Goal: Task Accomplishment & Management: Complete application form

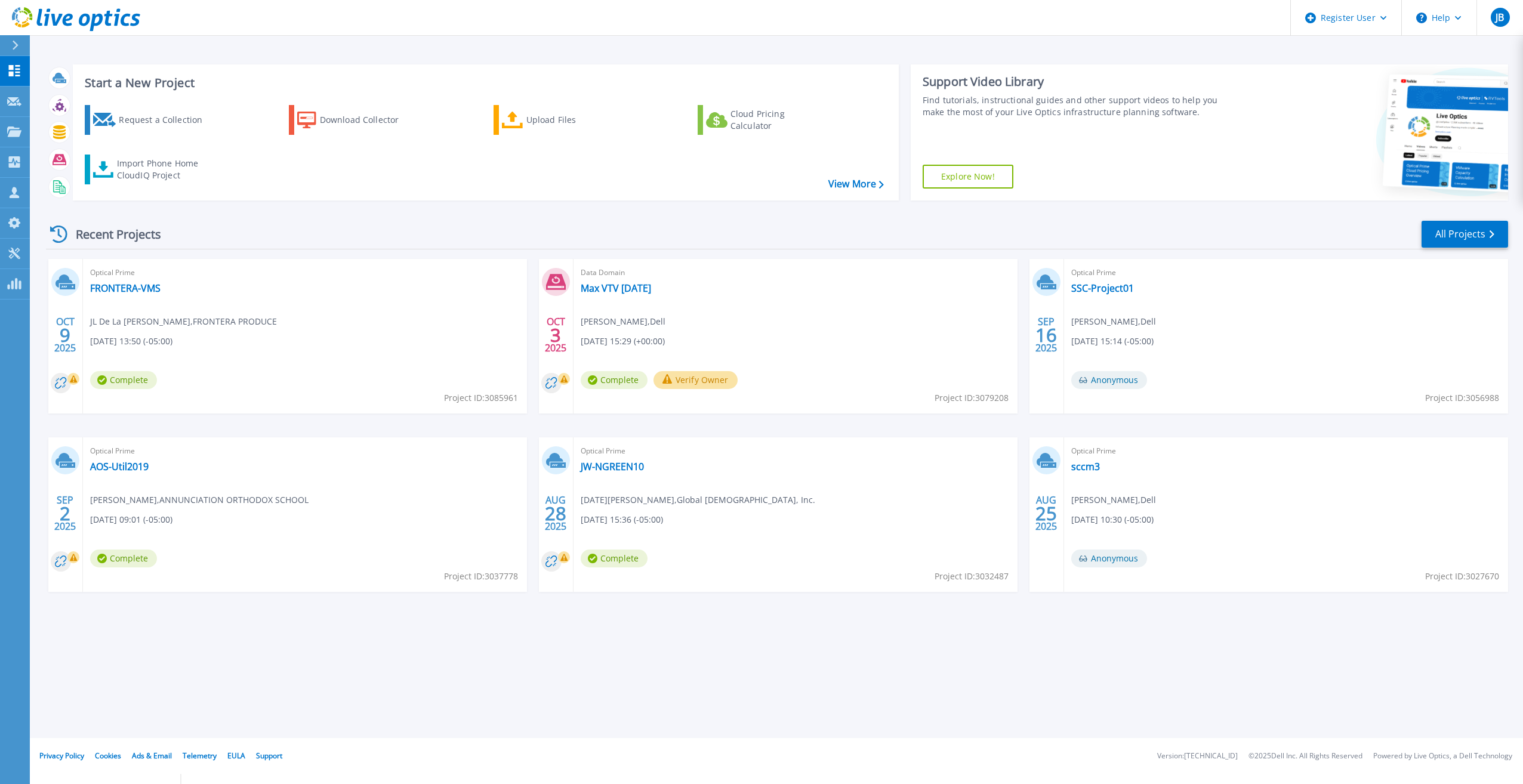
click at [224, 222] on div "Recent Projects All Projects" at bounding box center [776, 234] width 1462 height 30
click at [130, 292] on link "FRONTERA-VMS" at bounding box center [125, 288] width 71 height 12
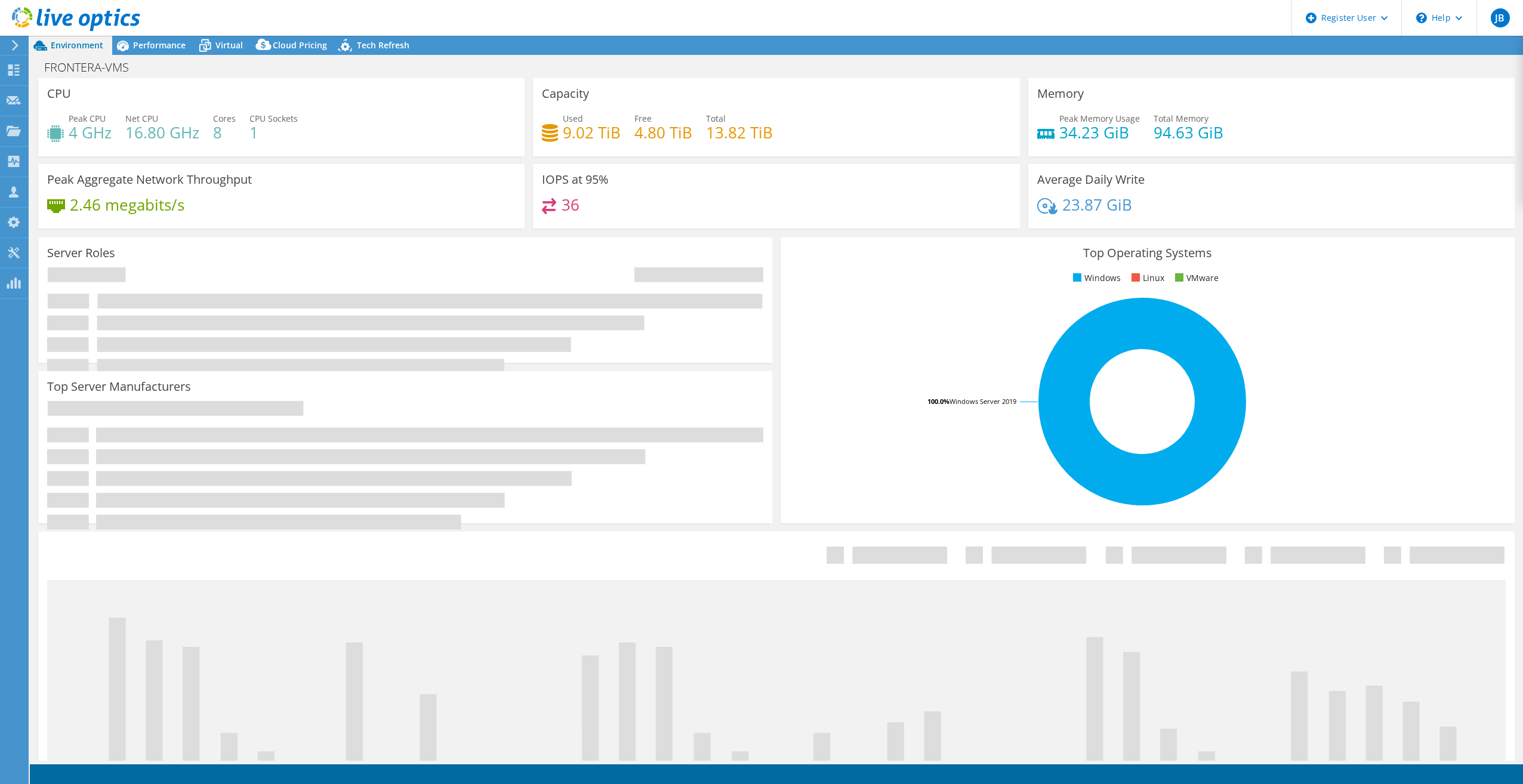
select select "USD"
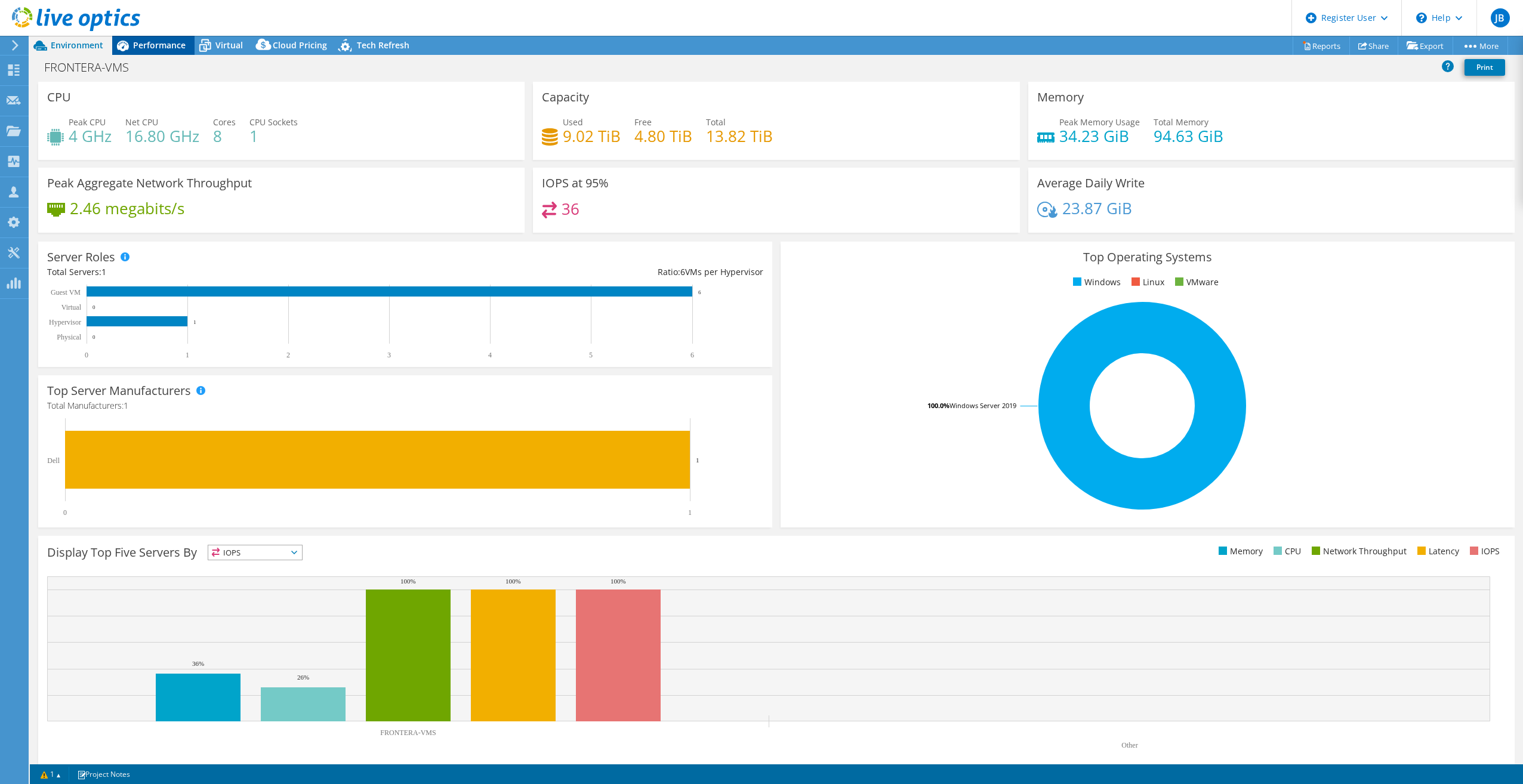
click at [183, 46] on span "Performance" at bounding box center [159, 45] width 53 height 12
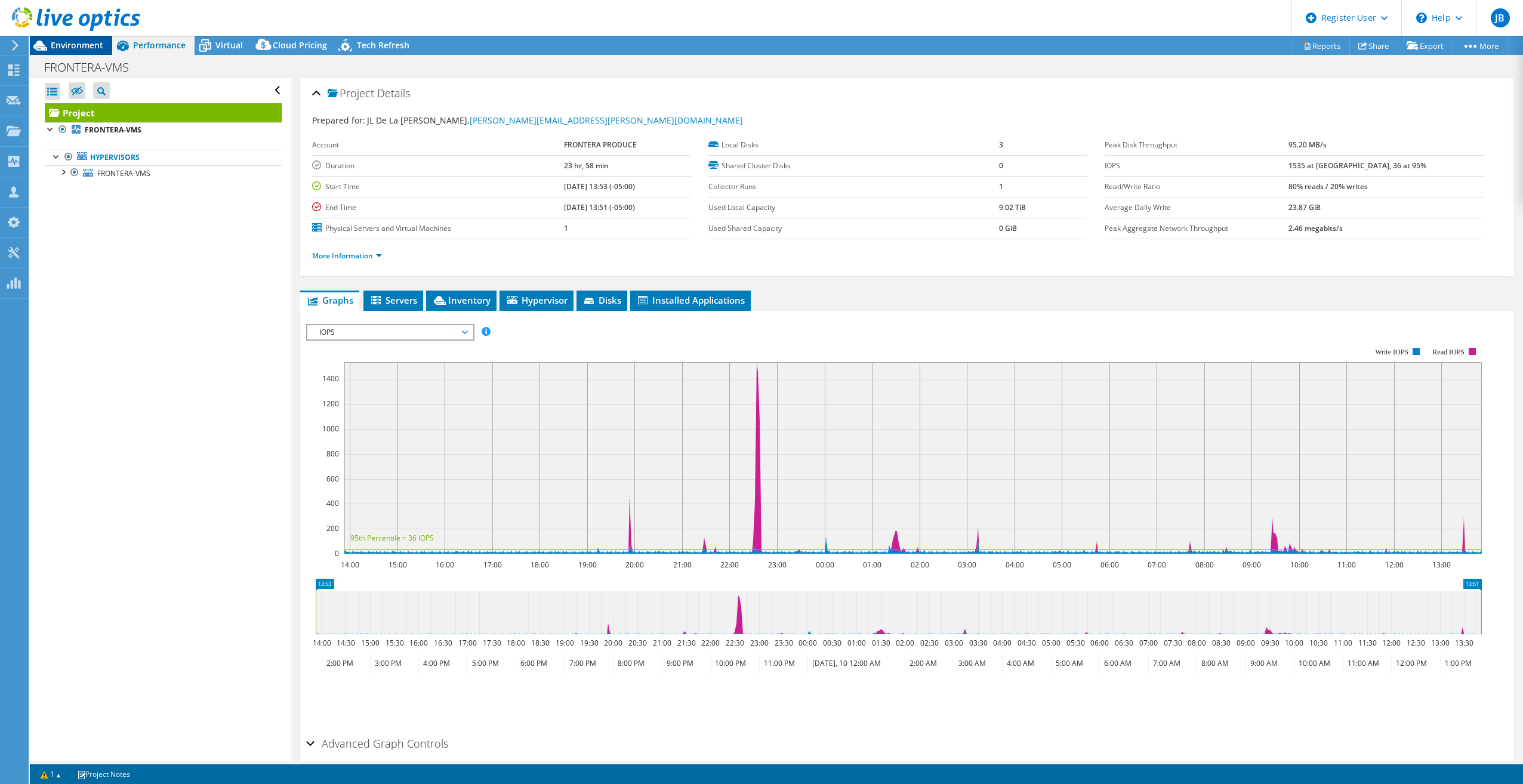
click at [86, 47] on span "Environment" at bounding box center [77, 45] width 53 height 12
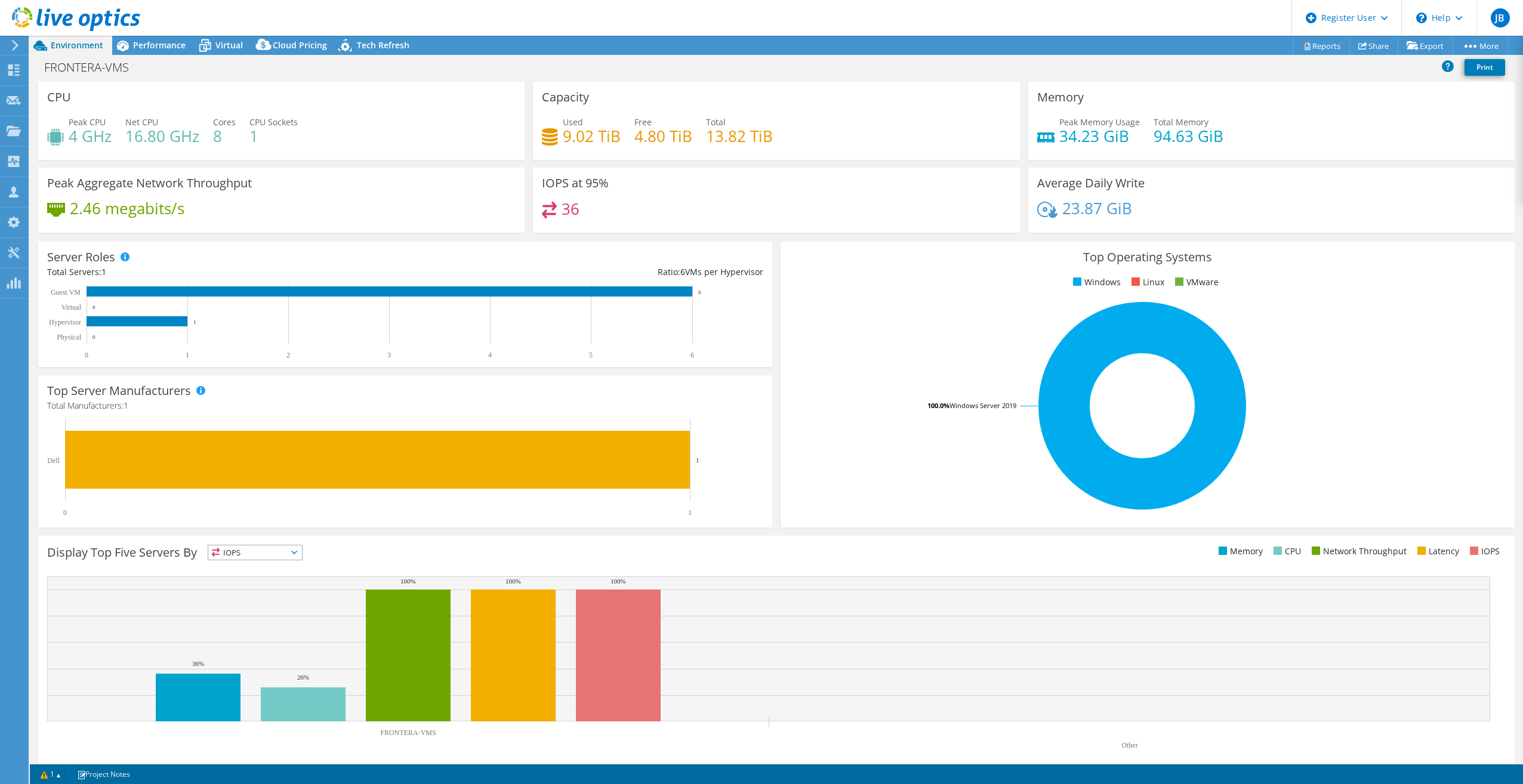
click at [28, 27] on icon at bounding box center [75, 19] width 128 height 24
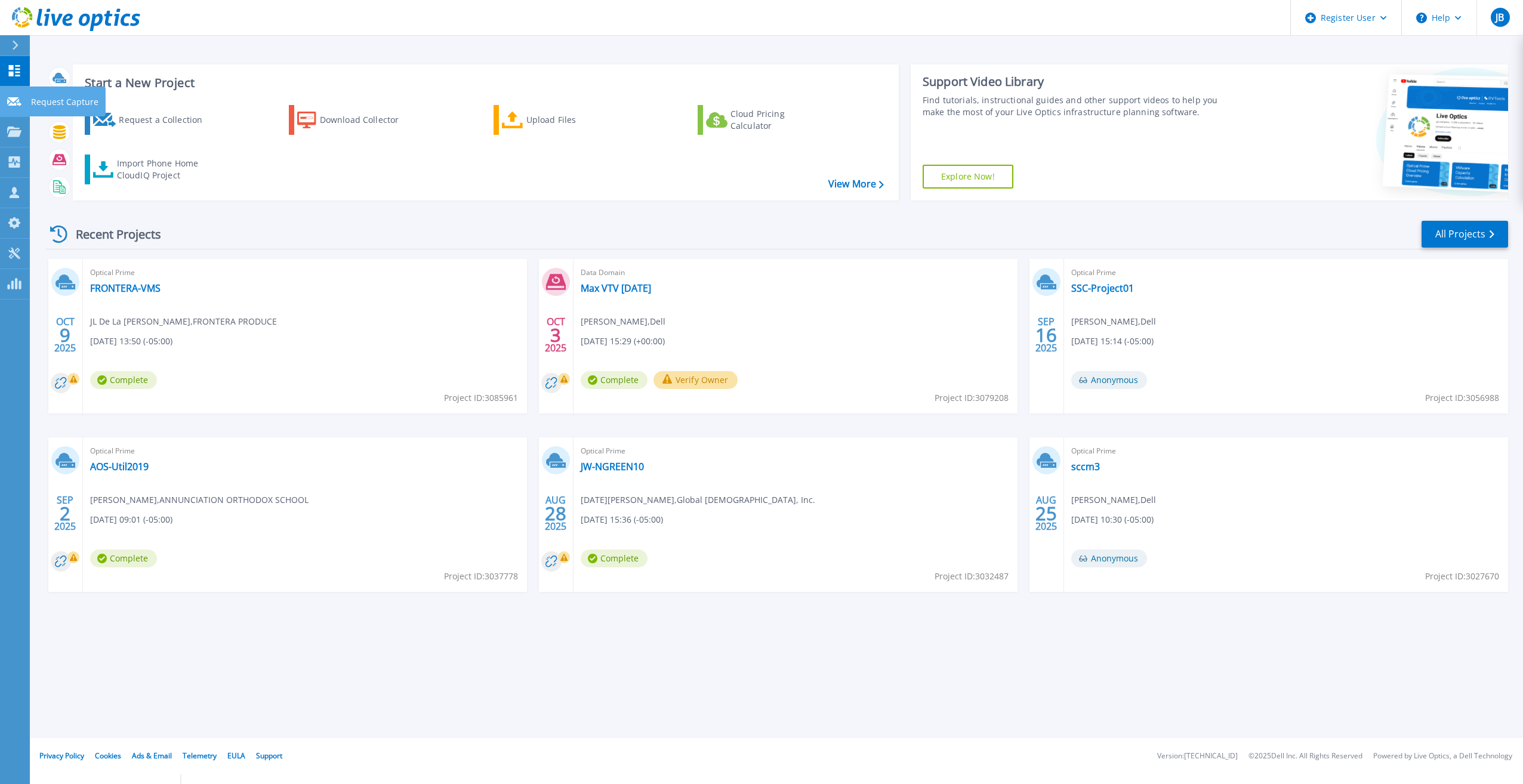
click at [20, 111] on link "Request Capture Request Capture" at bounding box center [15, 101] width 30 height 30
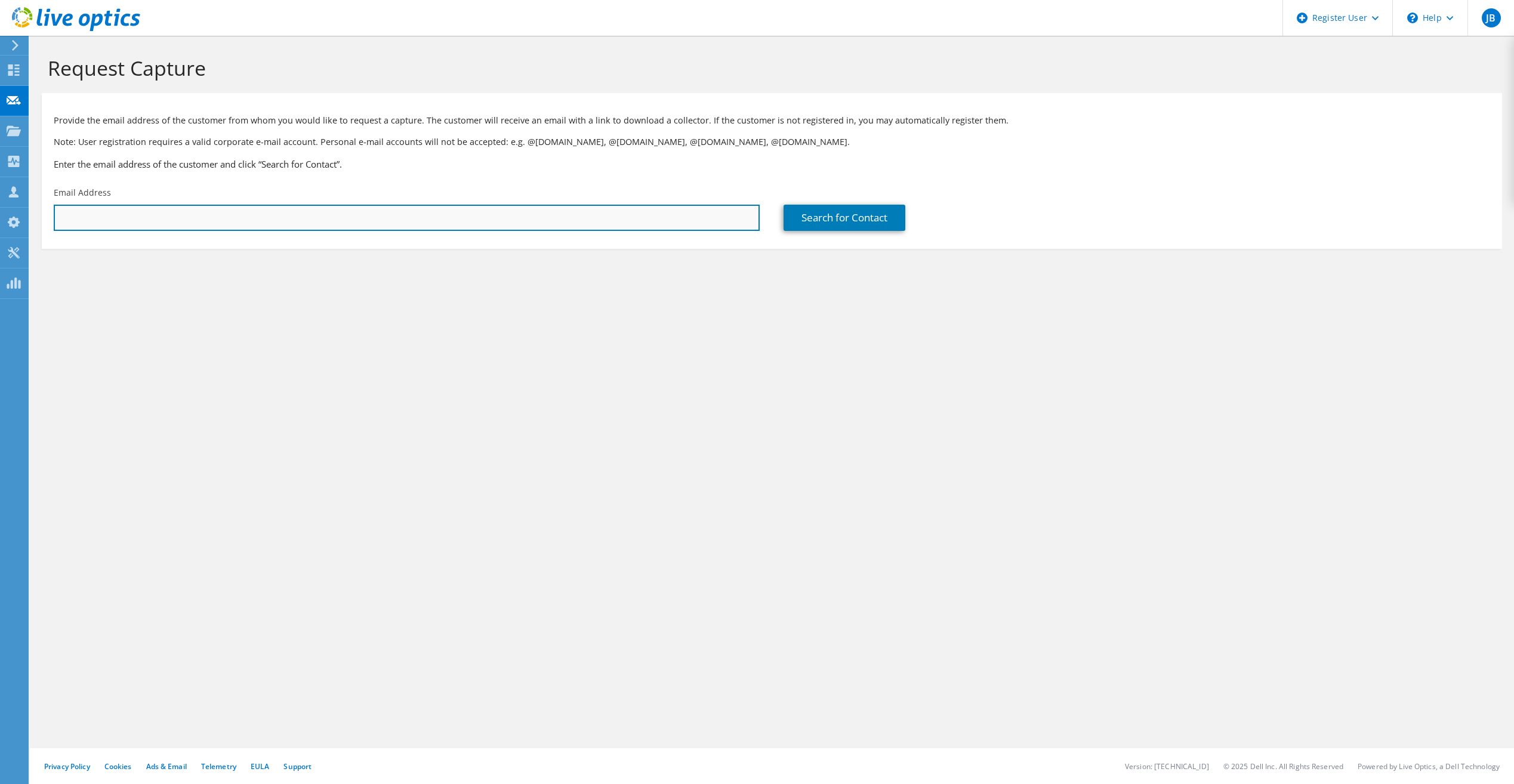
click at [130, 221] on input "text" at bounding box center [407, 218] width 706 height 26
paste input "djohnson@galacticps.com"
type input "djohnson@galacticps.com"
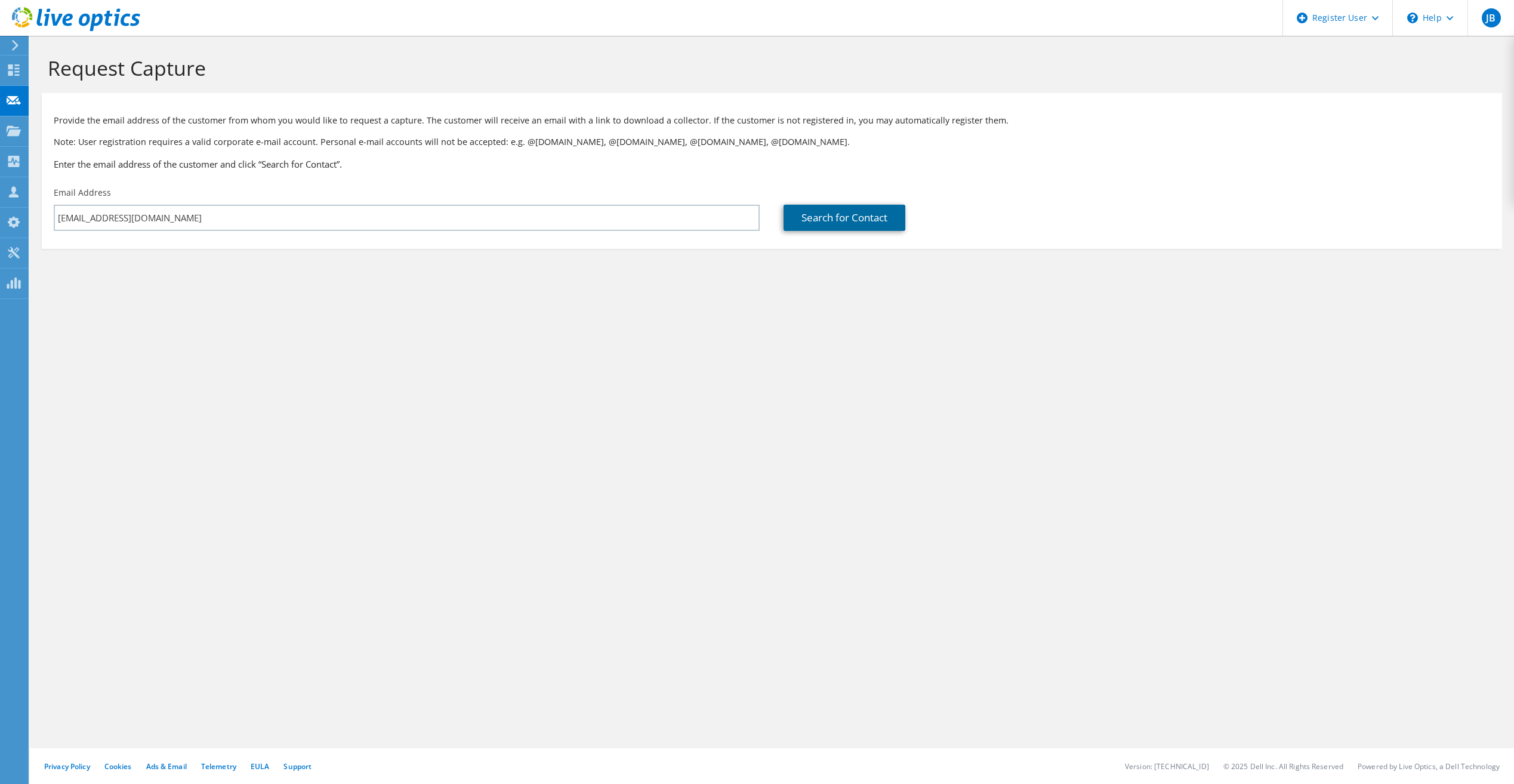
click at [851, 229] on link "Search for Contact" at bounding box center [844, 218] width 121 height 26
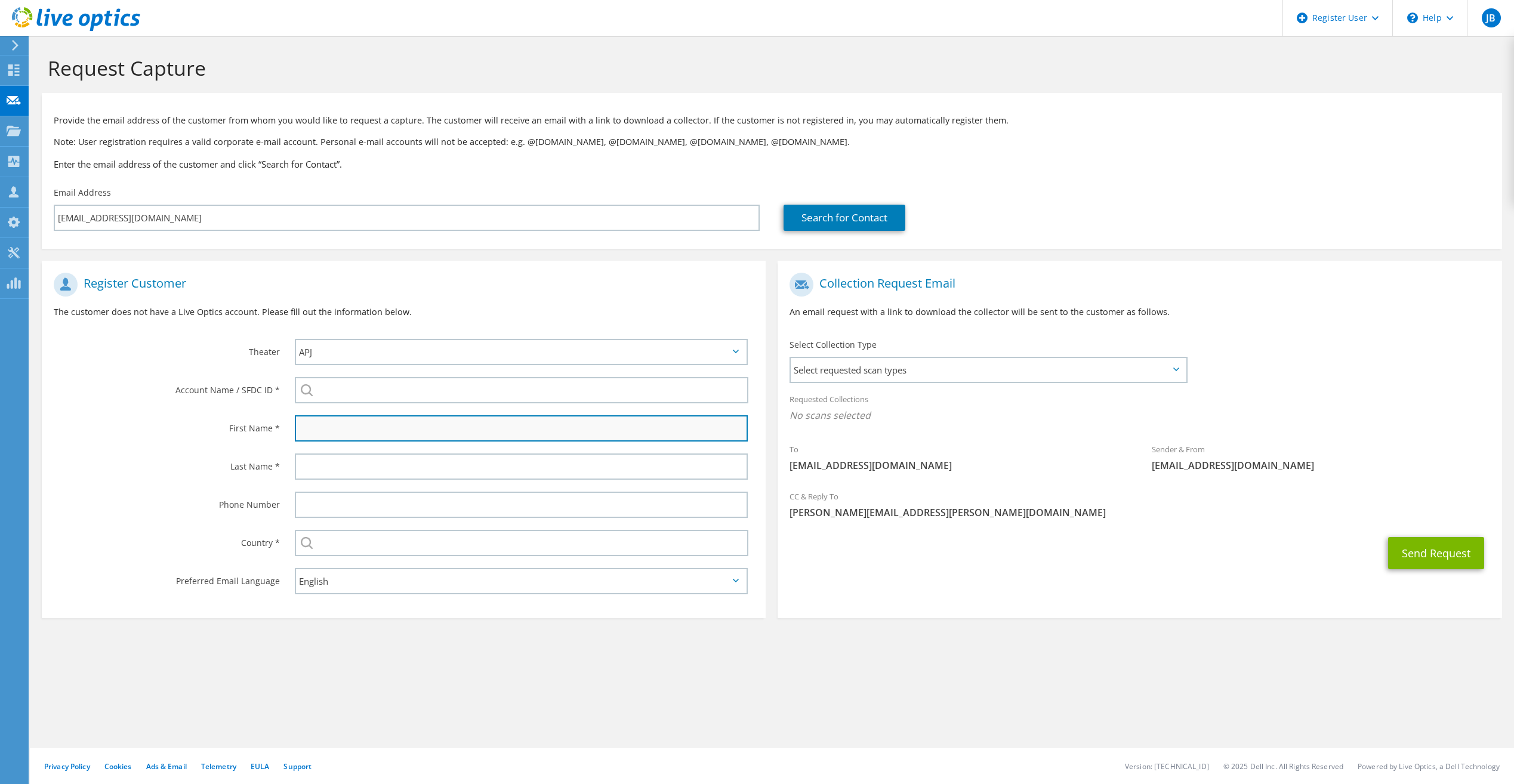
click at [401, 427] on input "text" at bounding box center [521, 429] width 453 height 26
type input "Dwayne"
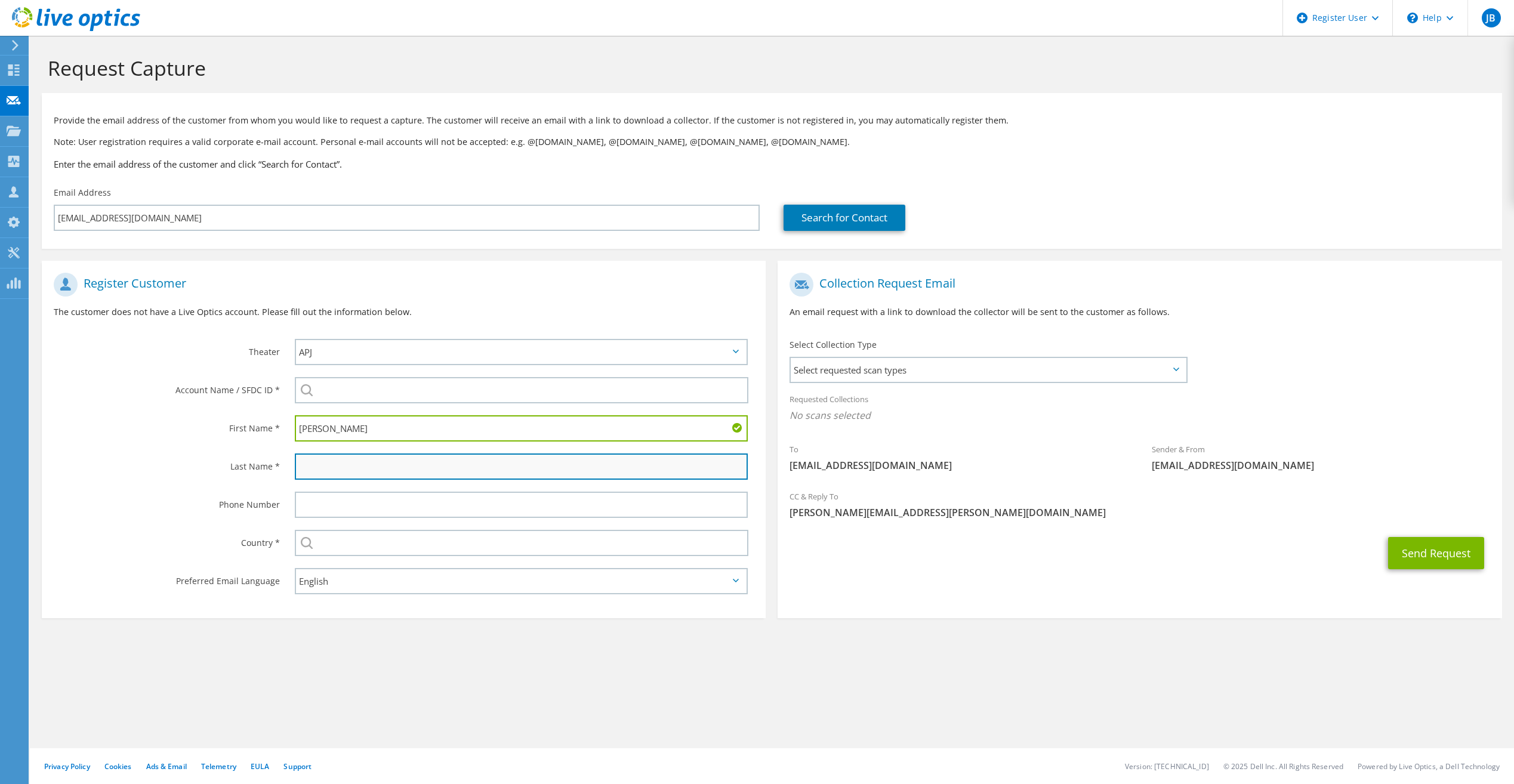
click at [345, 458] on input "text" at bounding box center [521, 467] width 453 height 26
type input "Johnson"
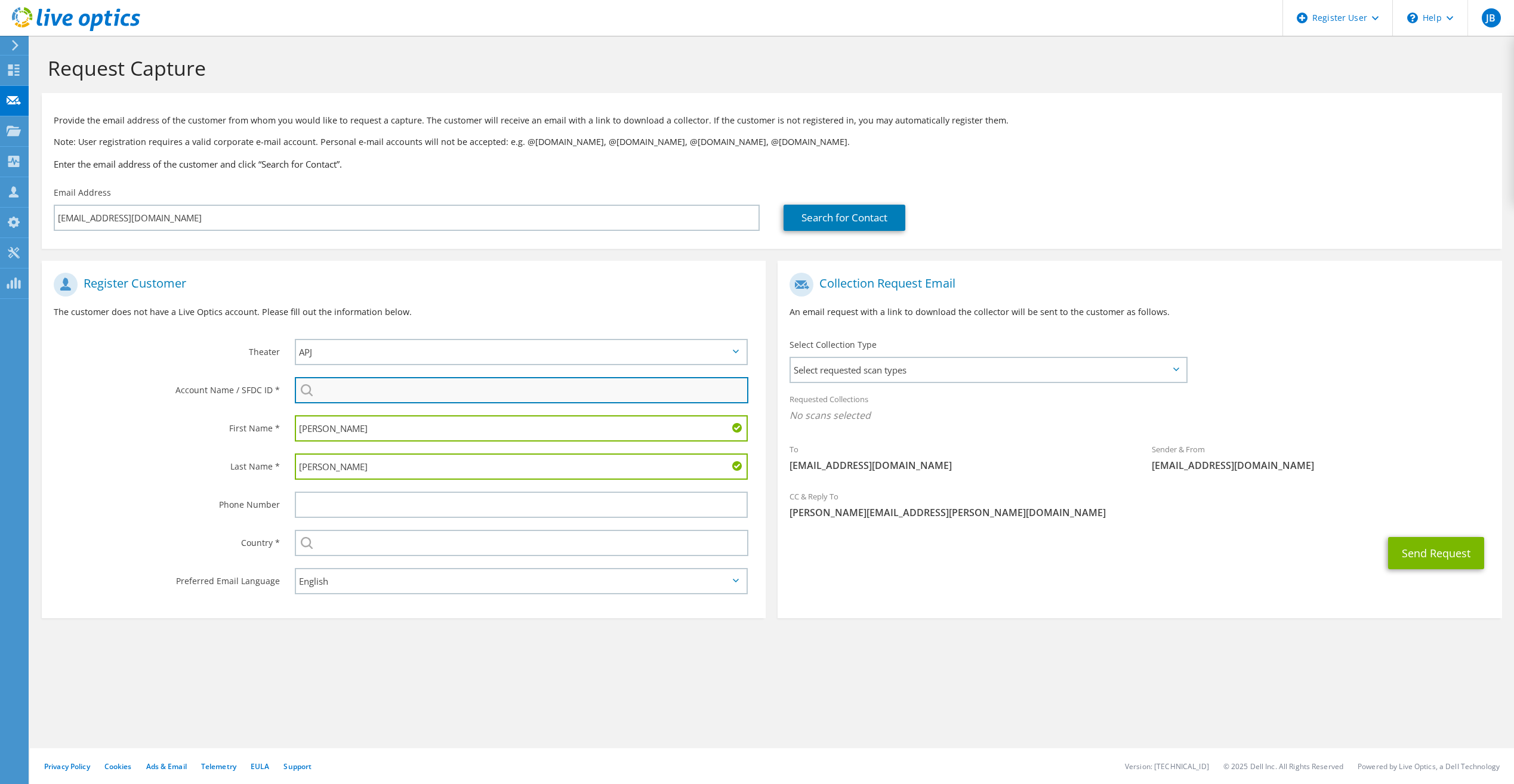
click at [374, 395] on input "search" at bounding box center [521, 390] width 454 height 26
paste input "2224791535"
drag, startPoint x: 380, startPoint y: 390, endPoint x: 289, endPoint y: 387, distance: 91.0
click at [289, 387] on div "2224791535 No results for 2224791535 found." at bounding box center [524, 390] width 483 height 38
click at [373, 404] on li "GALACTIC MARKETING : 2224791535" at bounding box center [363, 406] width 137 height 14
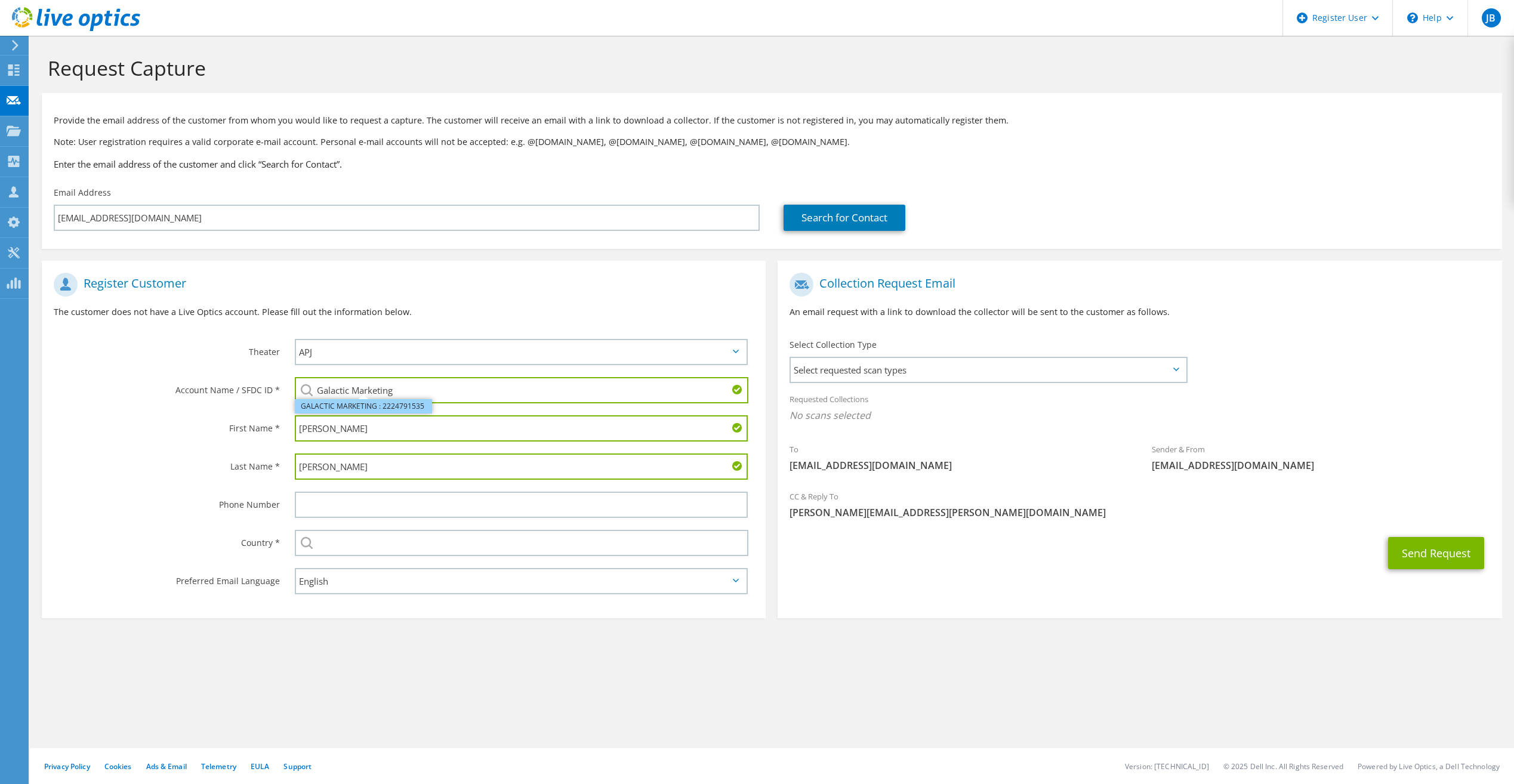
type input "GALACTIC MARKETING : 2224791535"
click at [170, 520] on div "Phone Number" at bounding box center [163, 504] width 241 height 37
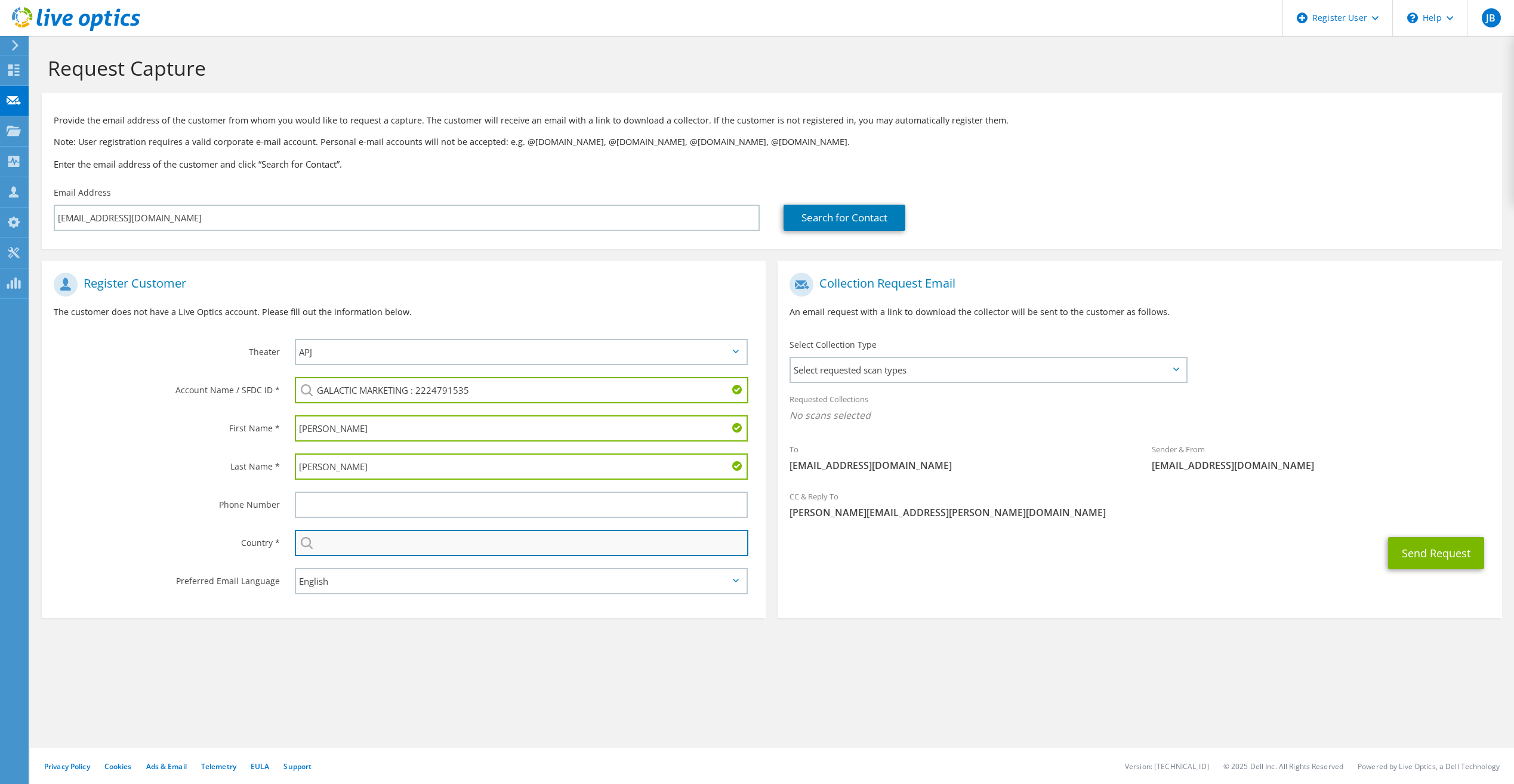
click at [415, 551] on input "text" at bounding box center [521, 543] width 454 height 26
type input "[GEOGRAPHIC_DATA]"
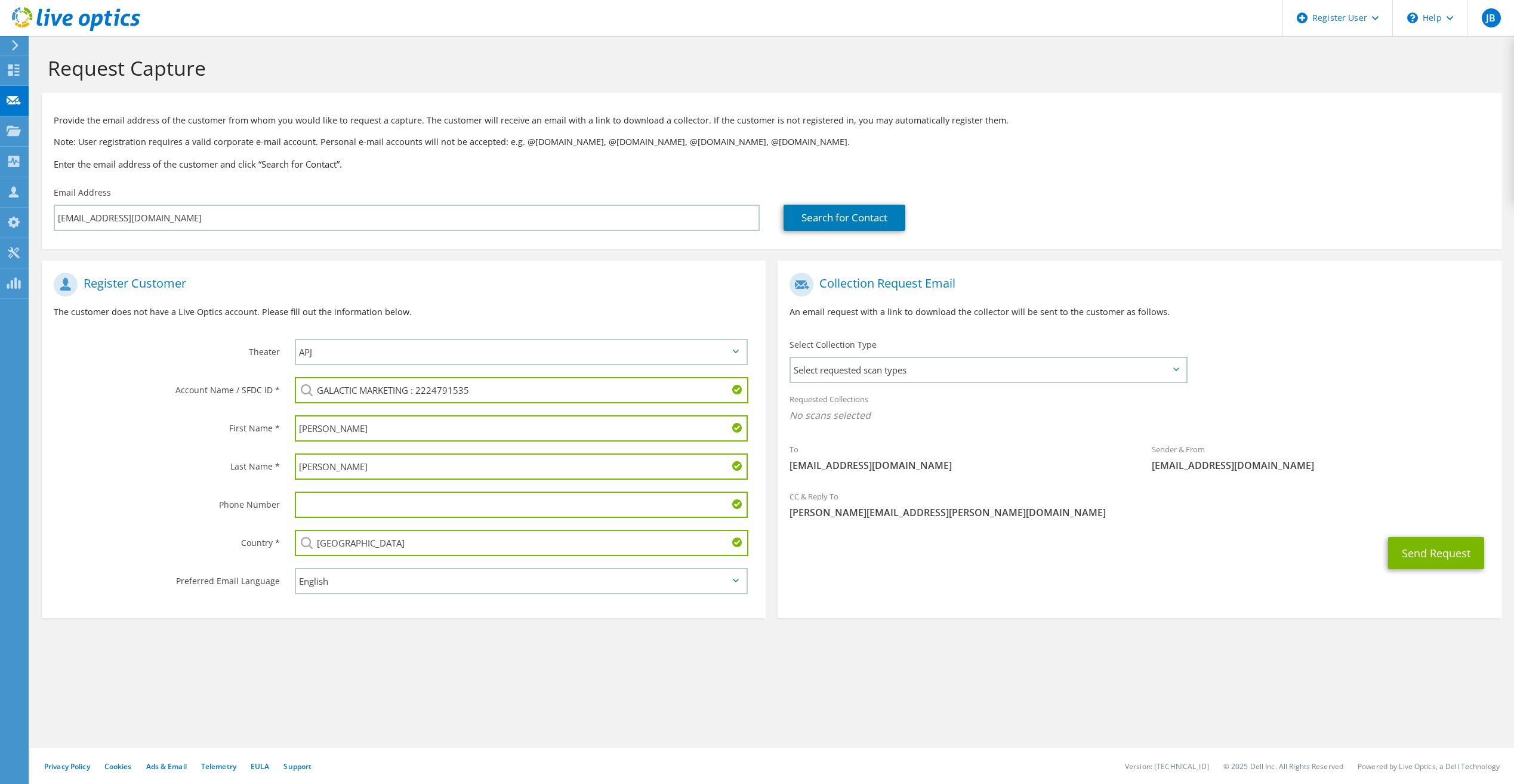
click at [182, 514] on div "Phone Number" at bounding box center [163, 504] width 241 height 37
click at [1180, 365] on span "Select requested scan types" at bounding box center [987, 369] width 394 height 24
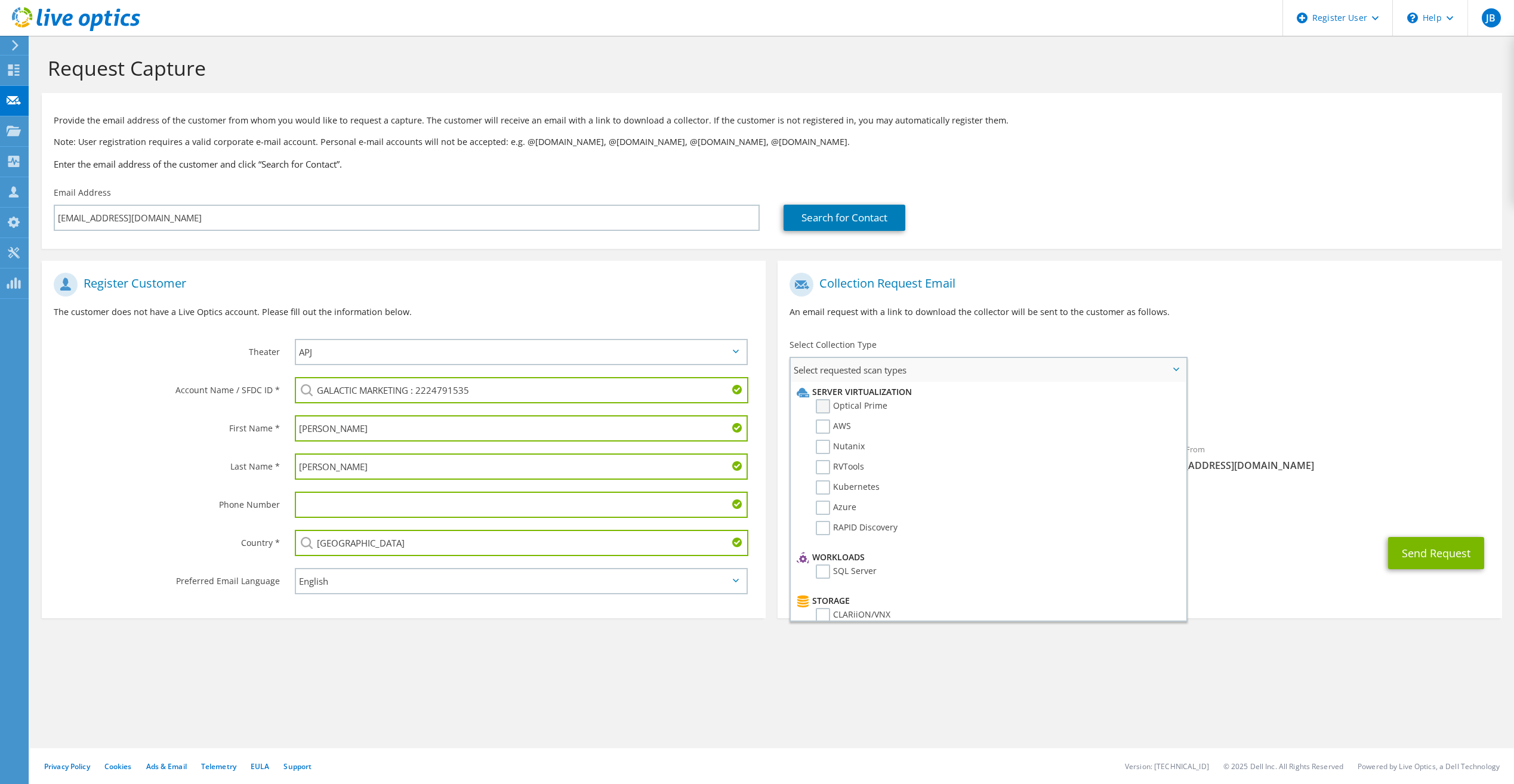
click at [817, 404] on label "Optical Prime" at bounding box center [852, 406] width 72 height 14
click at [0, 0] on input "Optical Prime" at bounding box center [0, 0] width 0 height 0
click at [1249, 313] on p "An email request with a link to download the collector will be sent to the cust…" at bounding box center [1140, 312] width 700 height 13
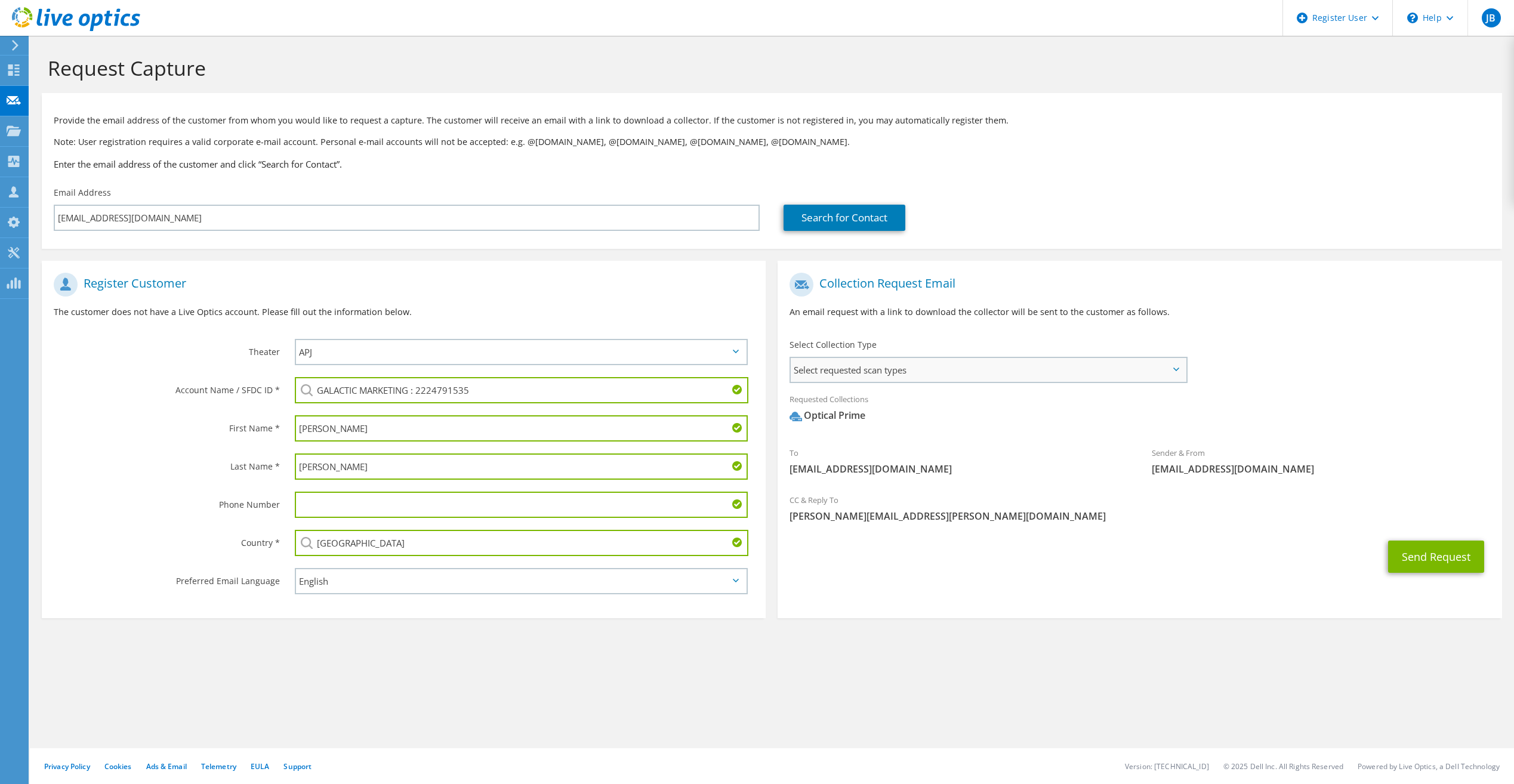
click at [1182, 368] on span "Select requested scan types" at bounding box center [987, 369] width 394 height 24
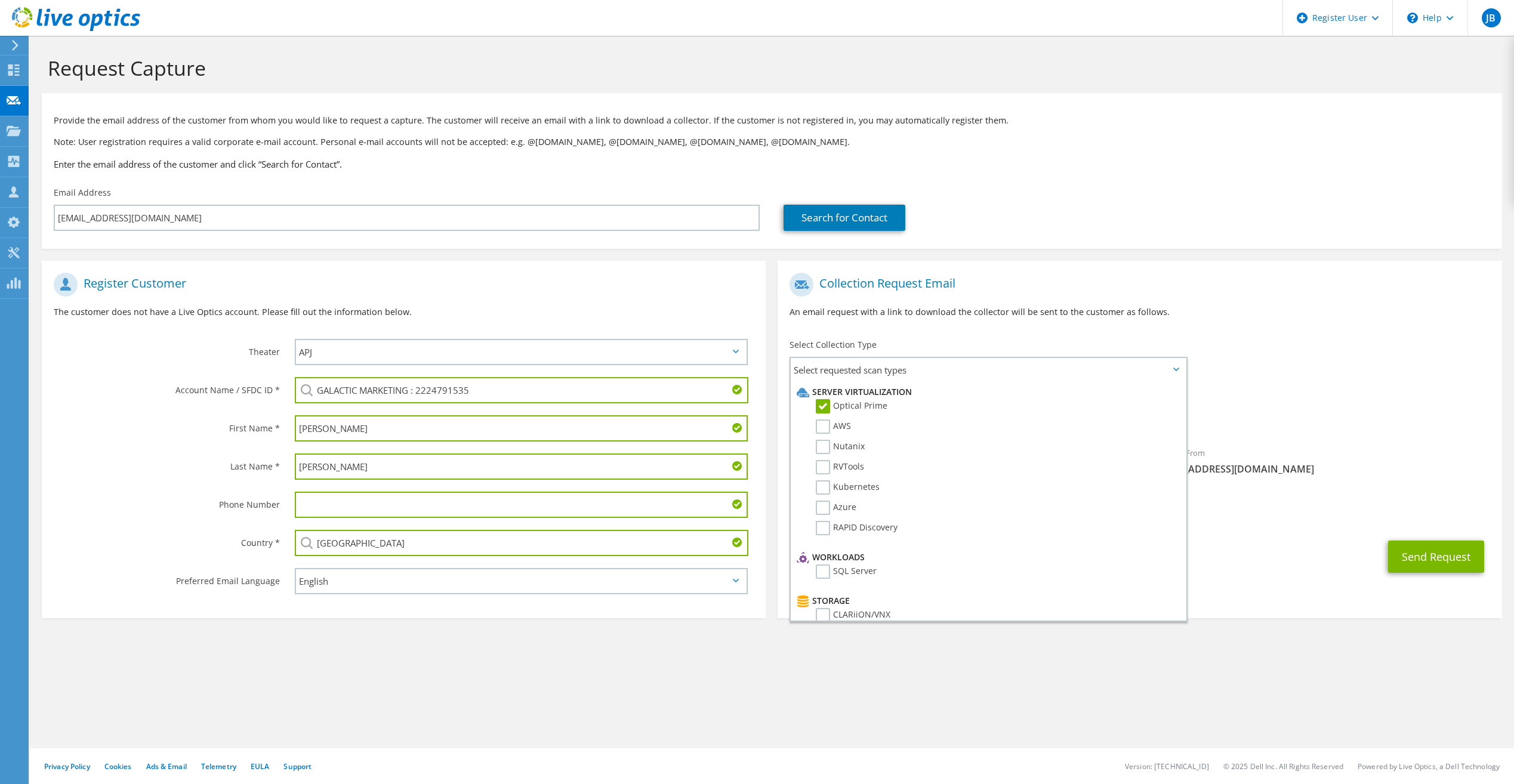
click at [1285, 383] on div "To djohnson@galacticps.com Sender & From liveoptics@liveoptics.com" at bounding box center [1140, 377] width 724 height 221
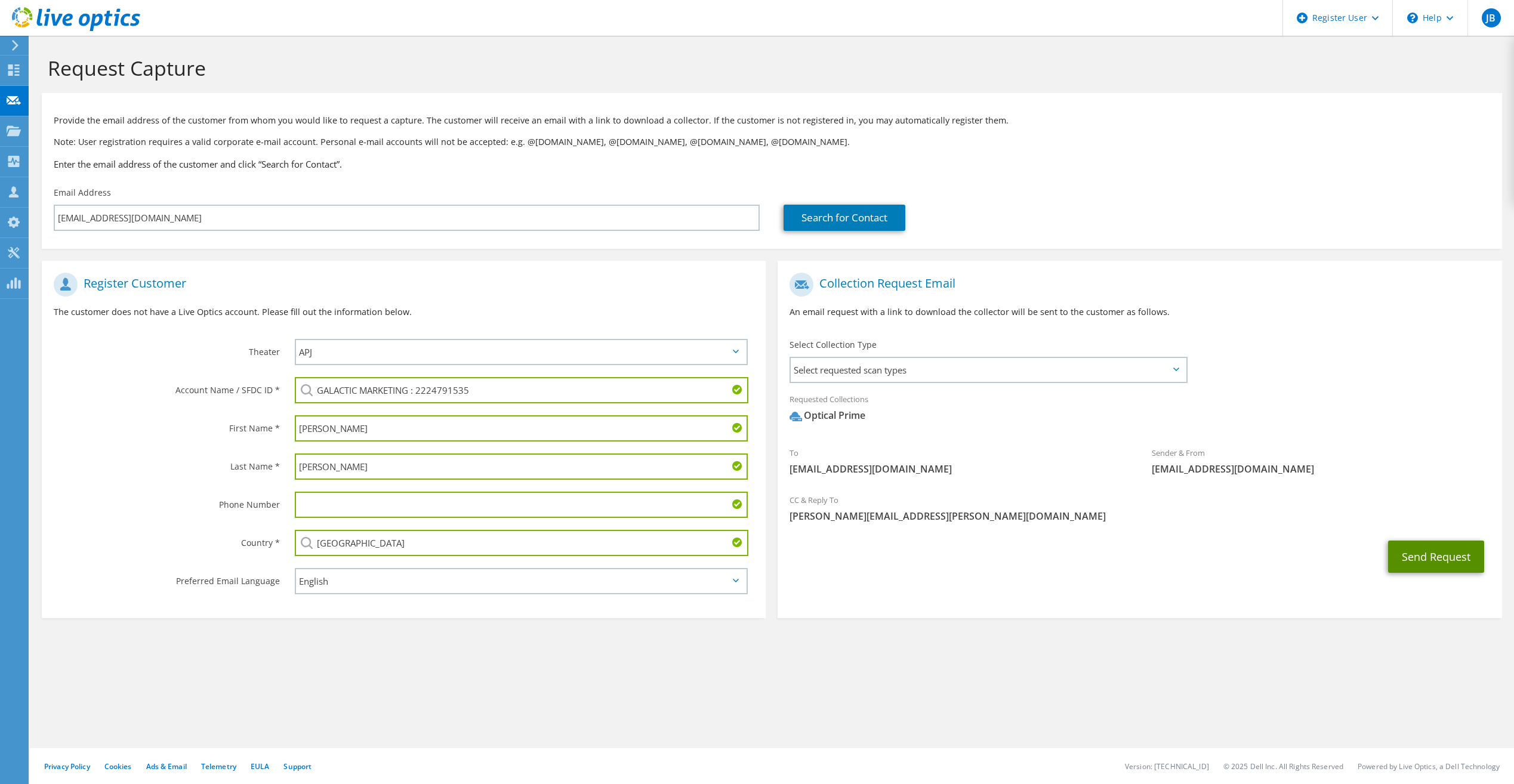
click at [1408, 559] on button "Send Request" at bounding box center [1436, 556] width 96 height 32
